Goal: Transaction & Acquisition: Purchase product/service

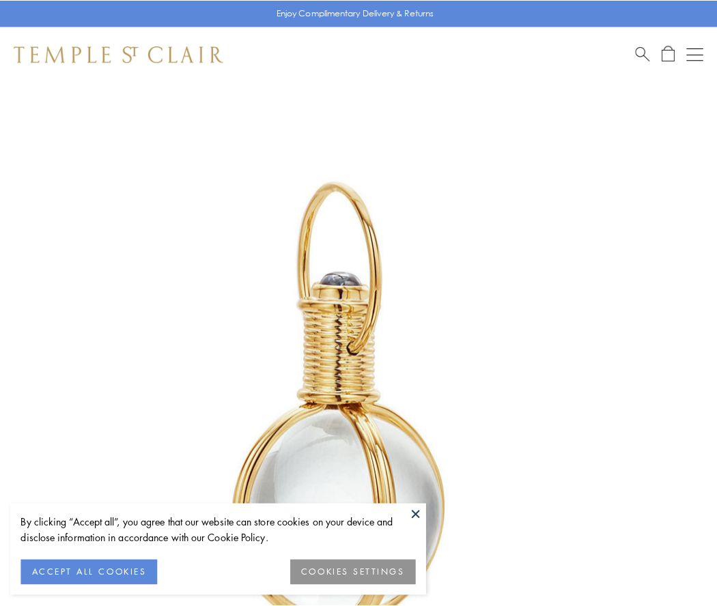
scroll to position [356, 0]
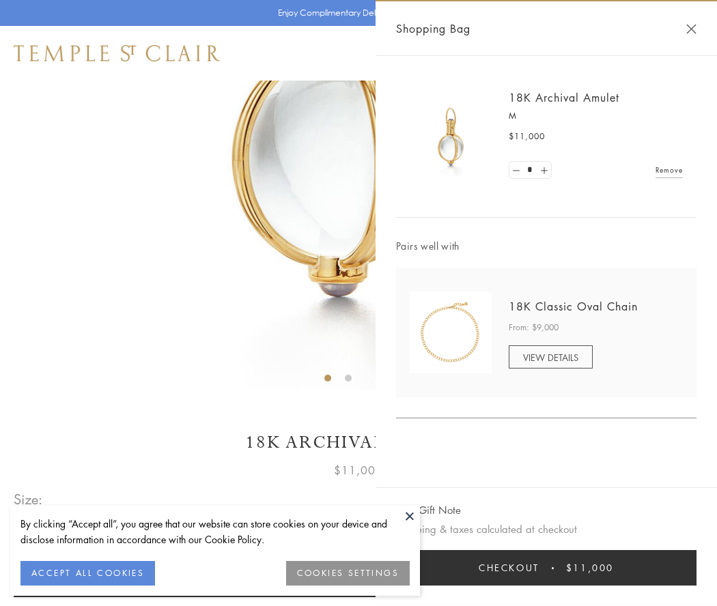
click at [546, 568] on button "Checkout $11,000" at bounding box center [546, 568] width 300 height 36
